Goal: Navigation & Orientation: Find specific page/section

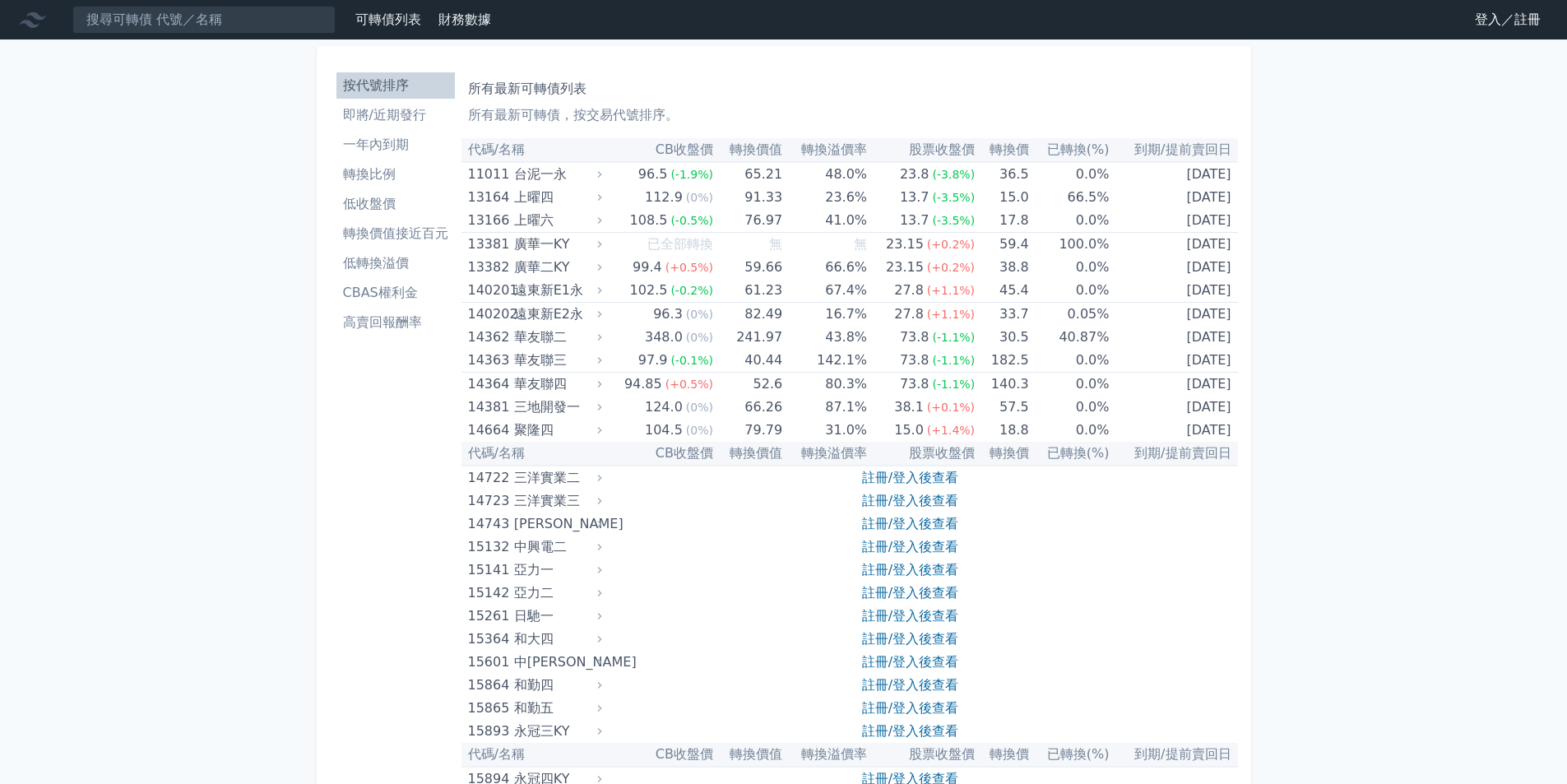
click at [396, 207] on li "低收盤價" at bounding box center [395, 204] width 118 height 20
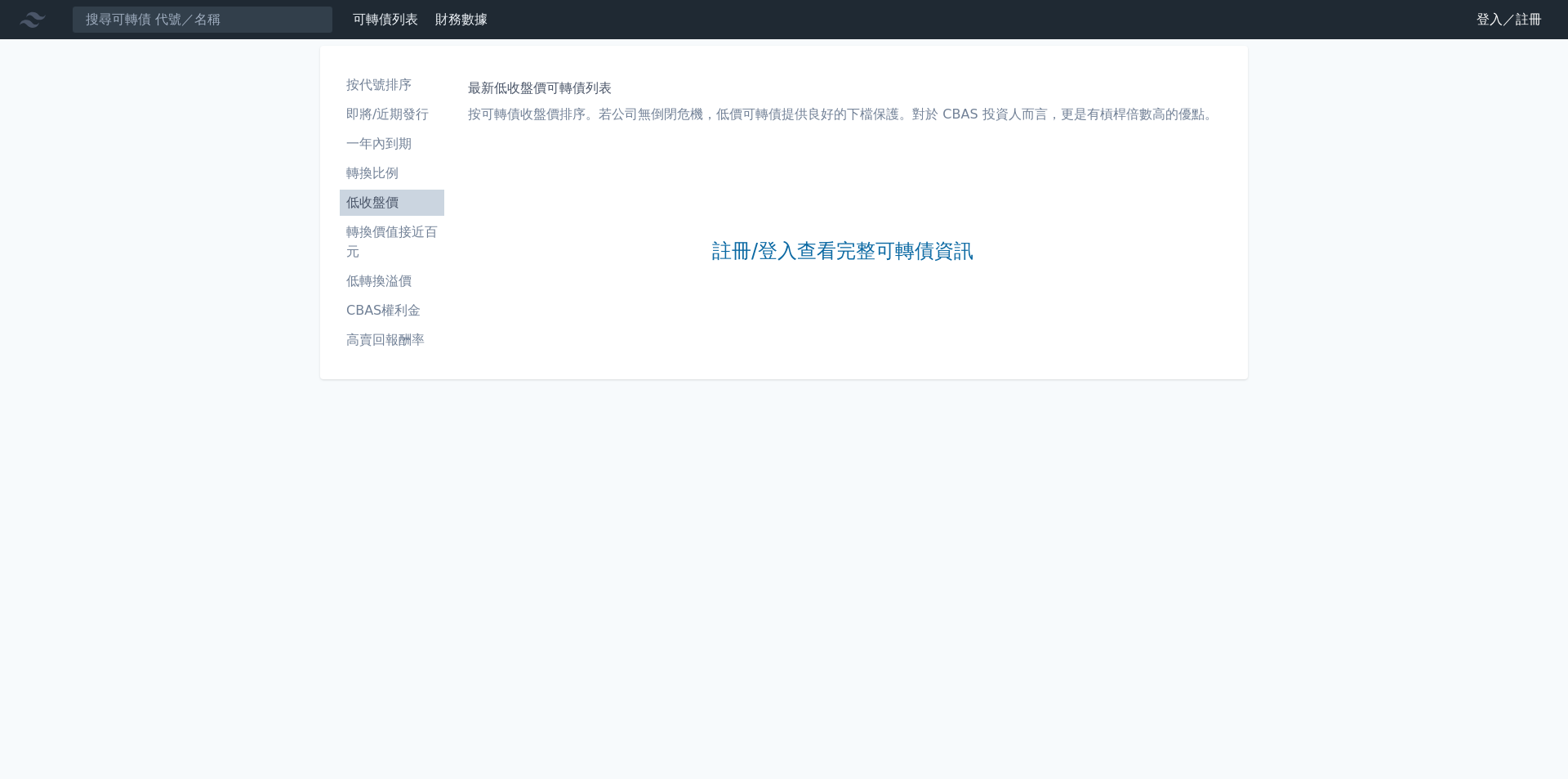
click at [1107, 16] on link "登入／註冊" at bounding box center [1510, 20] width 92 height 26
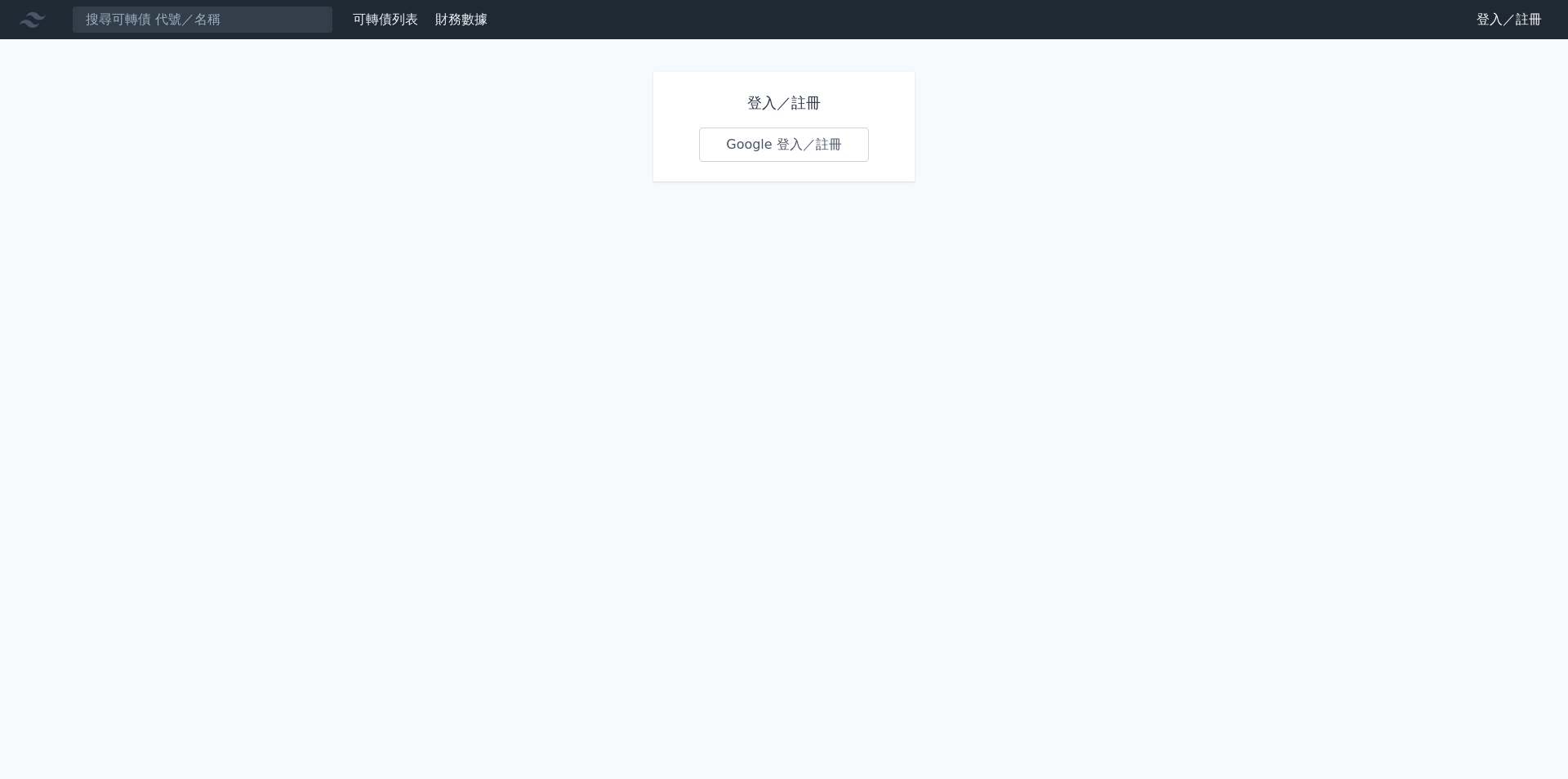
click at [767, 149] on link "Google 登入／註冊" at bounding box center [784, 144] width 170 height 34
click at [783, 141] on link "Google 登入／註冊" at bounding box center [784, 144] width 170 height 34
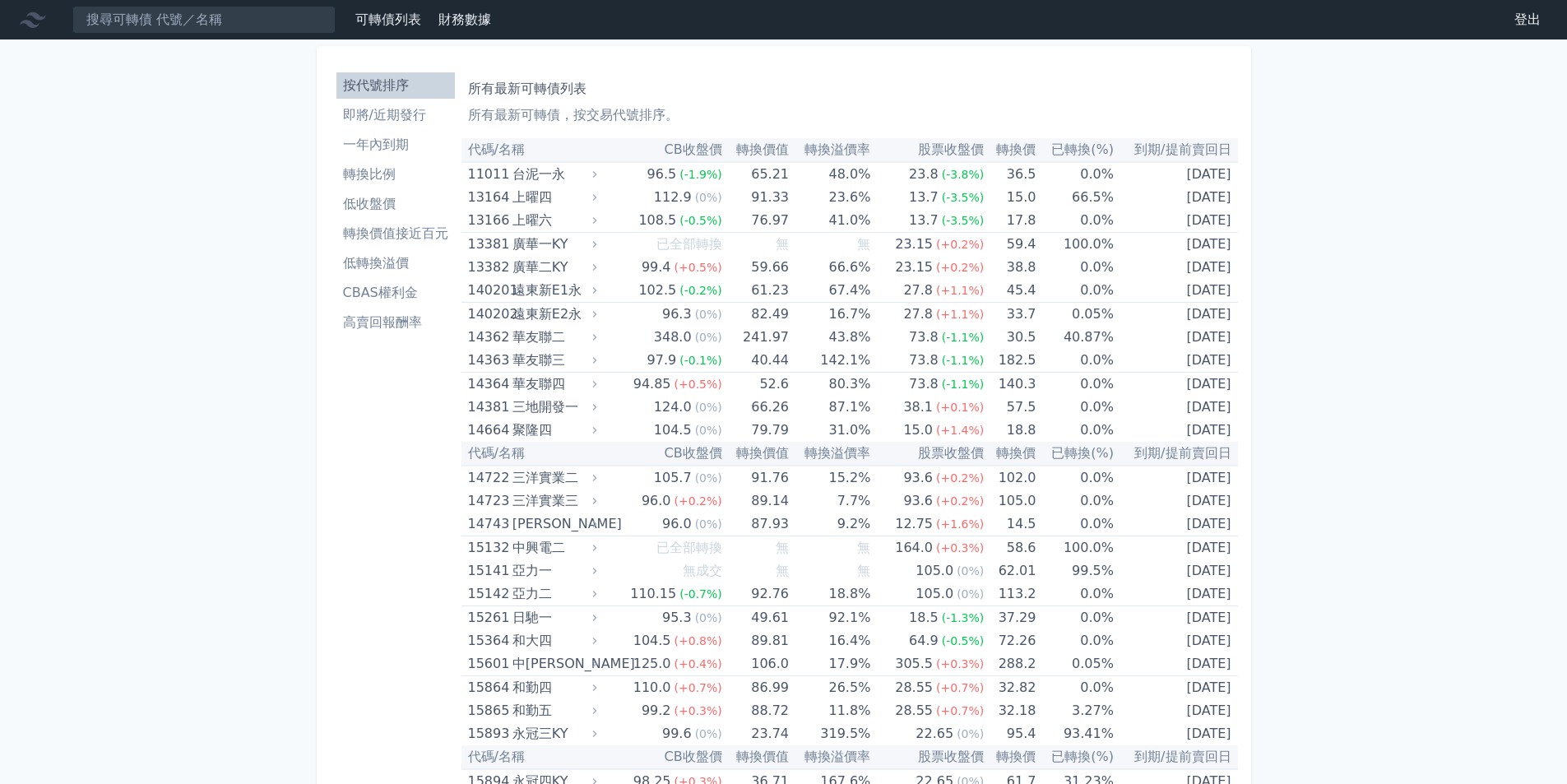
click at [389, 200] on li "低收盤價" at bounding box center [395, 204] width 118 height 20
